Goal: Transaction & Acquisition: Purchase product/service

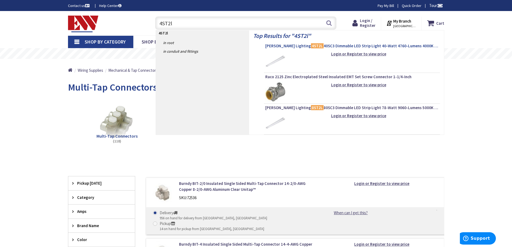
type input "4ST2l"
click at [323, 46] on span "Cooper Lighting 4ST2L 40SC3 Dimmable LED Strip Light 40-Watt 4760-Lumens 4000K …" at bounding box center [353, 45] width 174 height 5
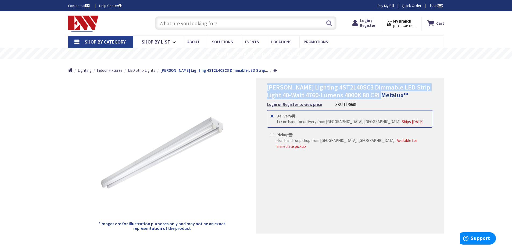
drag, startPoint x: 379, startPoint y: 94, endPoint x: 268, endPoint y: 89, distance: 111.0
click at [268, 89] on span "[PERSON_NAME] Lighting 4ST2L40SC3 Dimmable LED Strip Light 40-Watt 4760-Lumens …" at bounding box center [349, 91] width 164 height 16
copy span "[PERSON_NAME] Lighting 4ST2L40SC3 Dimmable LED Strip Light 40-Watt 4760-Lumens …"
